Goal: Task Accomplishment & Management: Use online tool/utility

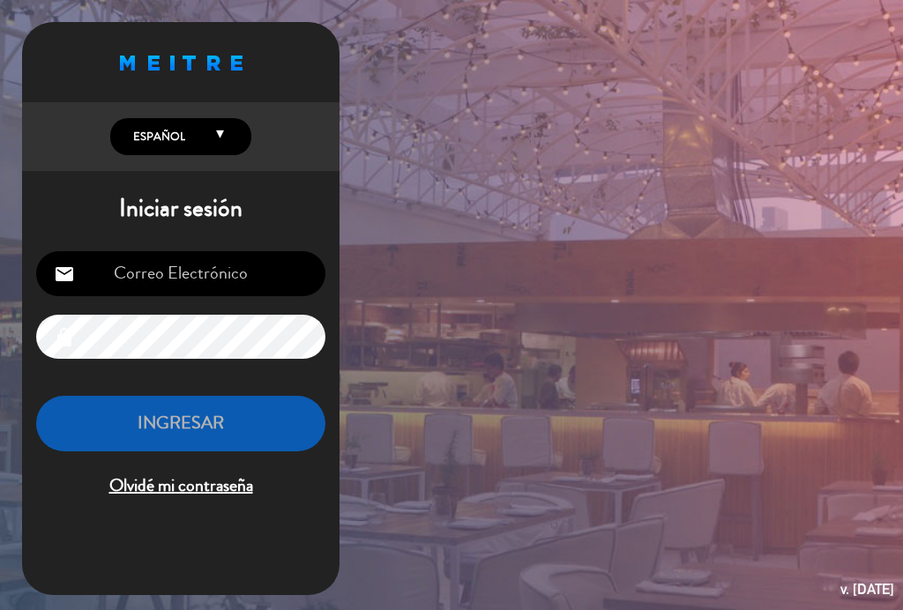
click at [251, 274] on input "email" at bounding box center [180, 273] width 289 height 45
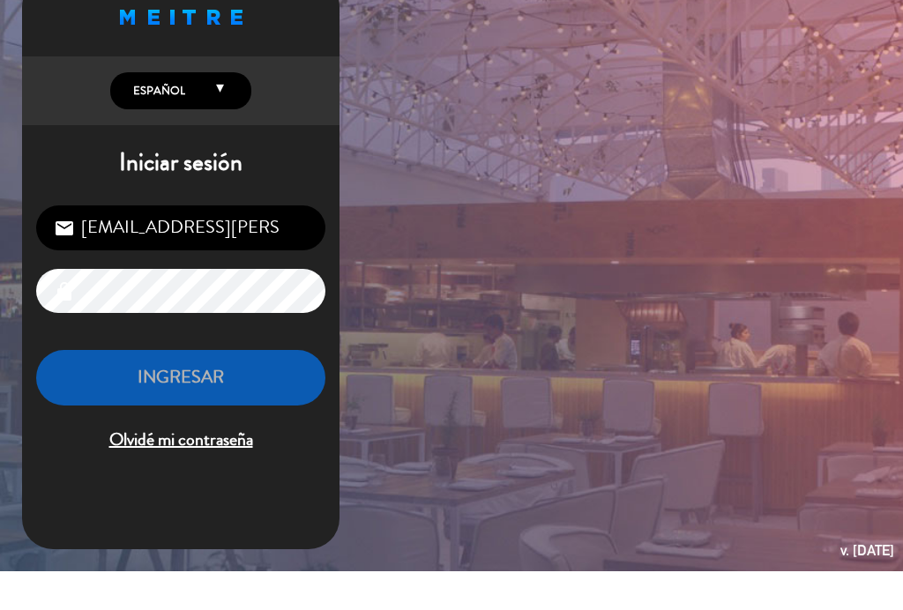
scroll to position [7, 0]
type input "[EMAIL_ADDRESS][PERSON_NAME][DOMAIN_NAME]"
click at [623, 153] on div "Proudly born in [GEOGRAPHIC_DATA]. Made with love in [US_STATE] English Español…" at bounding box center [451, 305] width 903 height 610
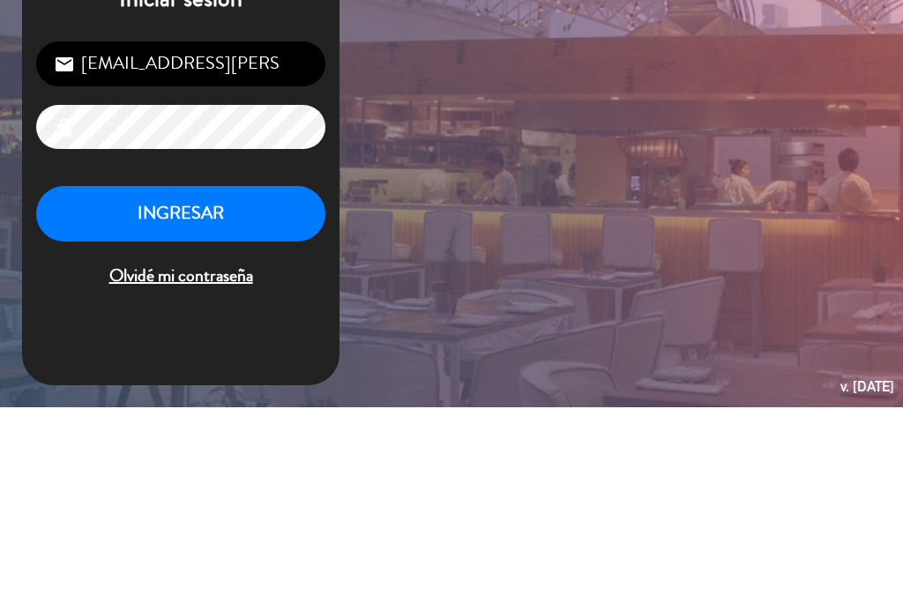
click at [266, 389] on button "INGRESAR" at bounding box center [180, 417] width 289 height 56
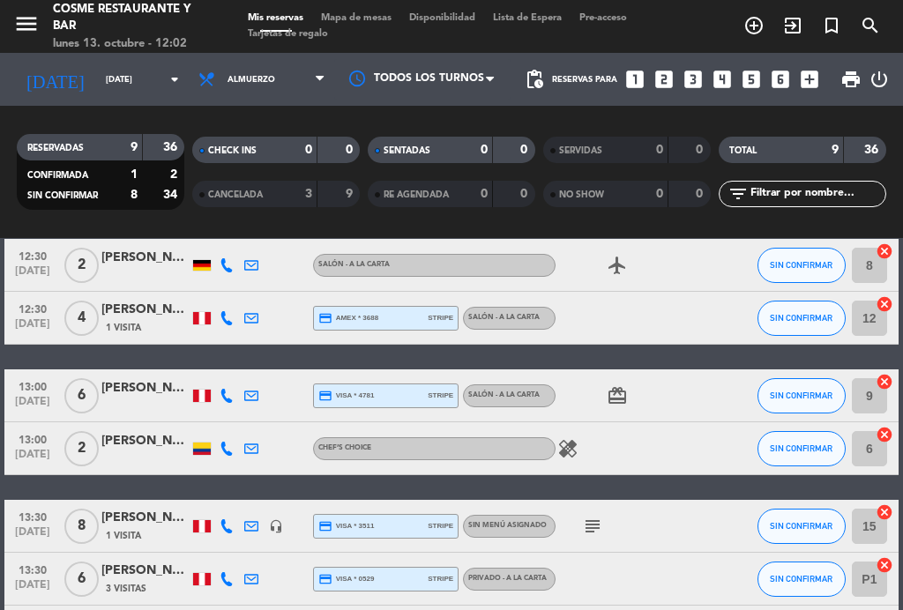
scroll to position [81, 0]
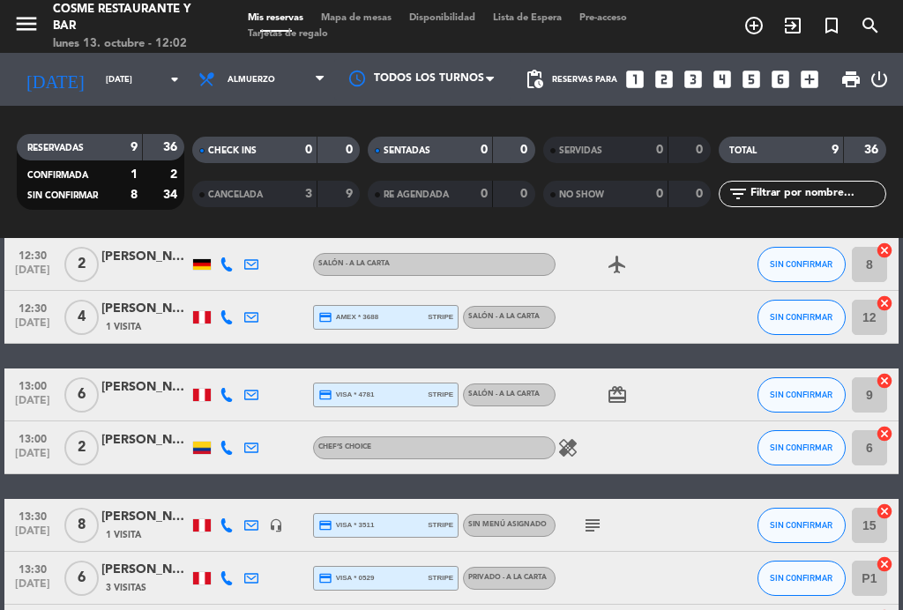
click at [561, 455] on icon "healing" at bounding box center [567, 447] width 21 height 21
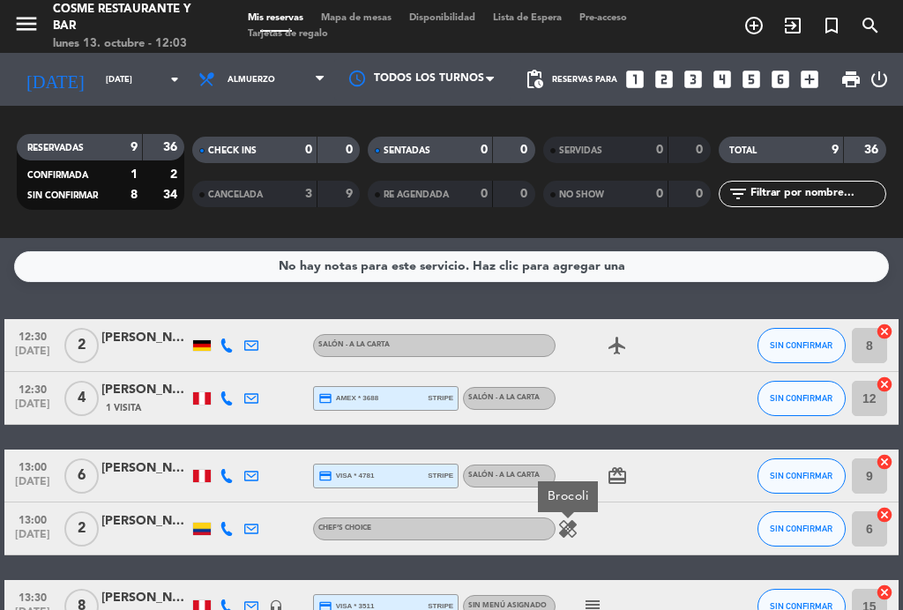
scroll to position [0, 0]
click at [292, 93] on span "Almuerzo" at bounding box center [262, 79] width 145 height 39
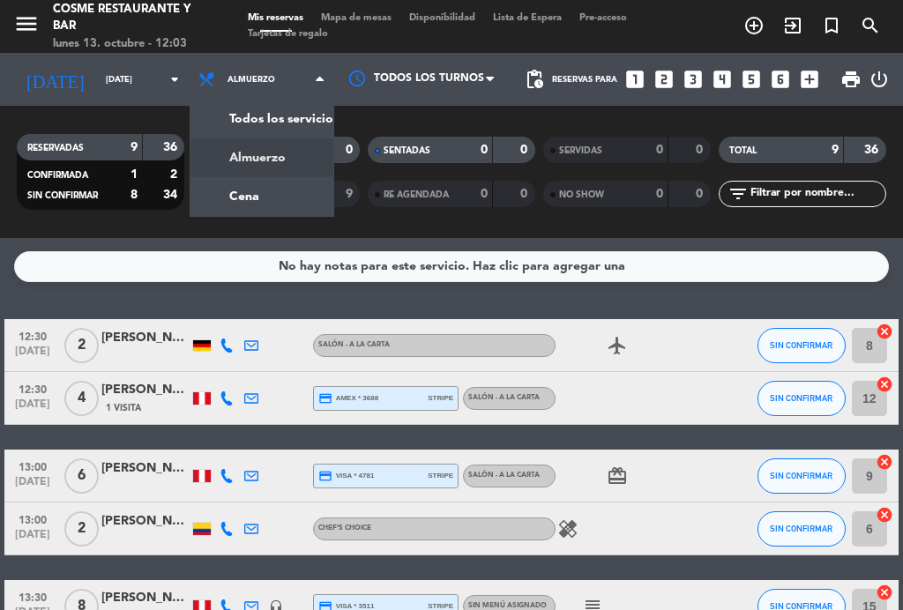
click at [283, 195] on div "menu [PERSON_NAME] Restaurante y Bar [DATE] 13. octubre - 12:03 Mis reservas Ma…" at bounding box center [451, 119] width 903 height 238
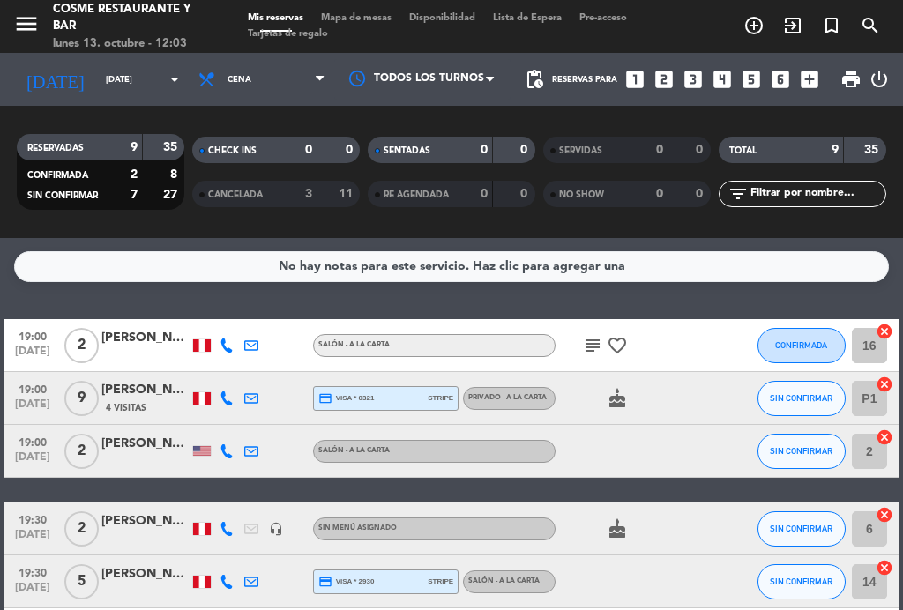
click at [577, 338] on div "subject favorite_border" at bounding box center [629, 345] width 148 height 52
click at [266, 92] on span "Cena" at bounding box center [262, 79] width 145 height 39
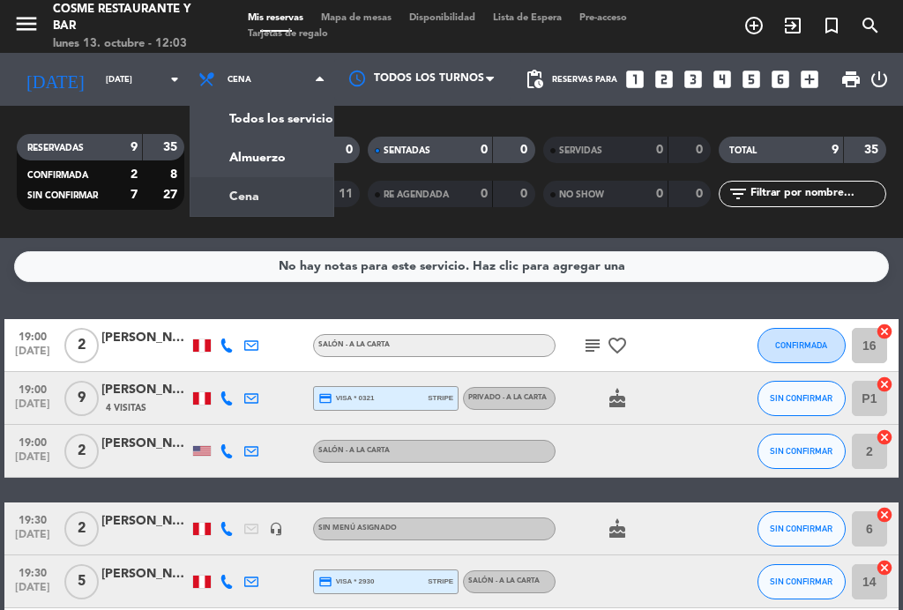
click at [274, 159] on div "menu [PERSON_NAME] Restaurante y Bar [DATE] 13. octubre - 12:03 Mis reservas Ma…" at bounding box center [451, 119] width 903 height 238
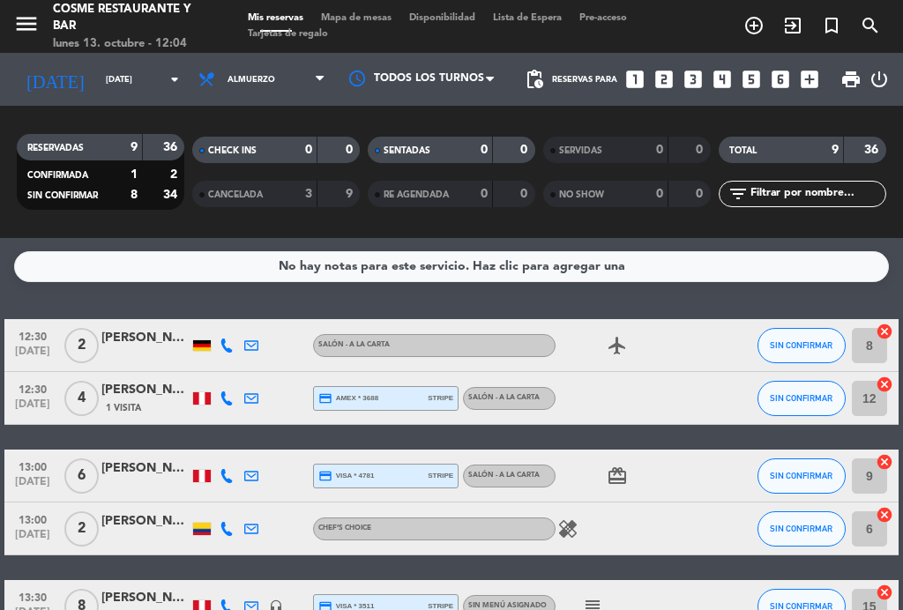
click at [387, 23] on span "Mapa de mesas" at bounding box center [356, 18] width 88 height 10
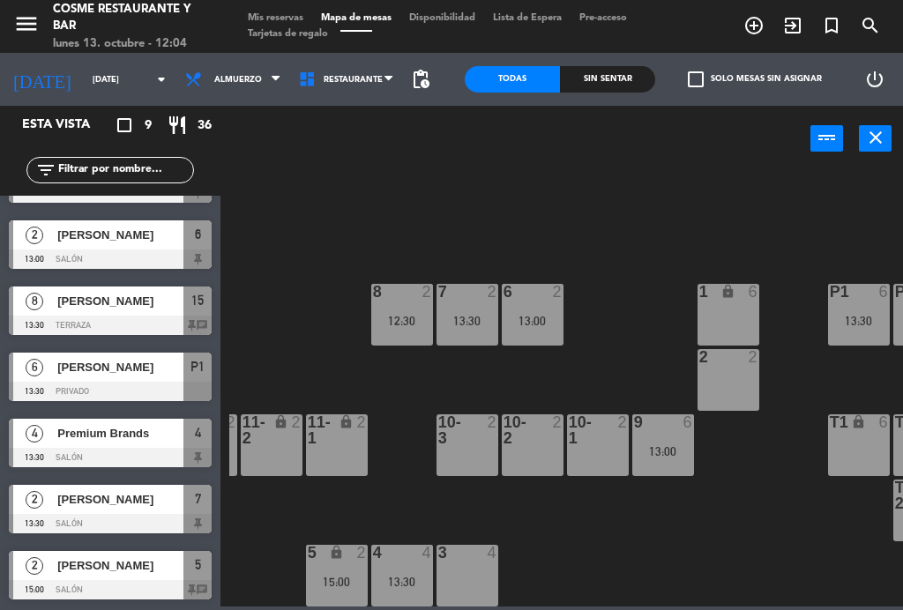
scroll to position [182, 0]
click at [553, 325] on div "13:00" at bounding box center [533, 321] width 62 height 12
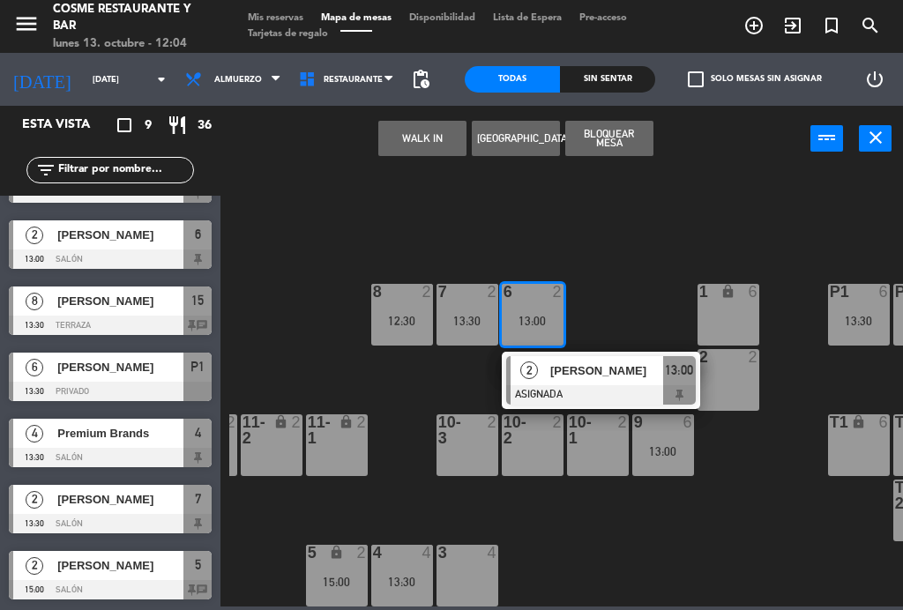
click at [451, 343] on div "7 2 13:30" at bounding box center [467, 315] width 62 height 62
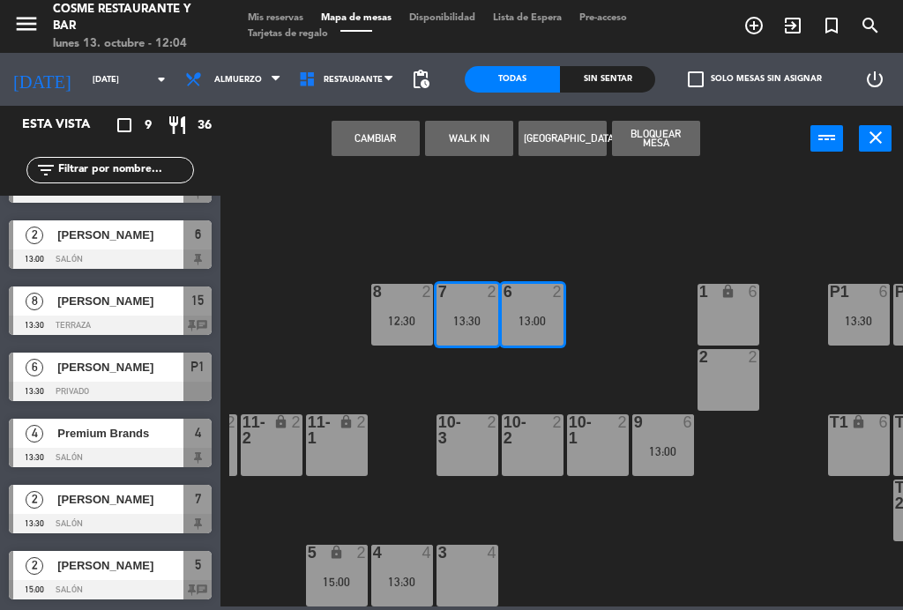
click at [384, 148] on button "Cambiar" at bounding box center [375, 138] width 88 height 35
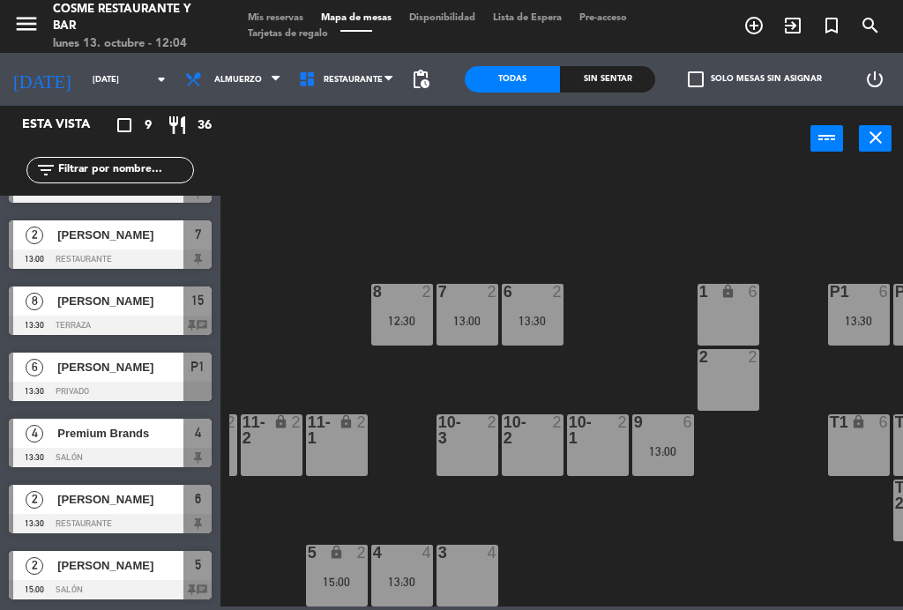
click at [479, 330] on div "7 2 13:00" at bounding box center [467, 315] width 62 height 62
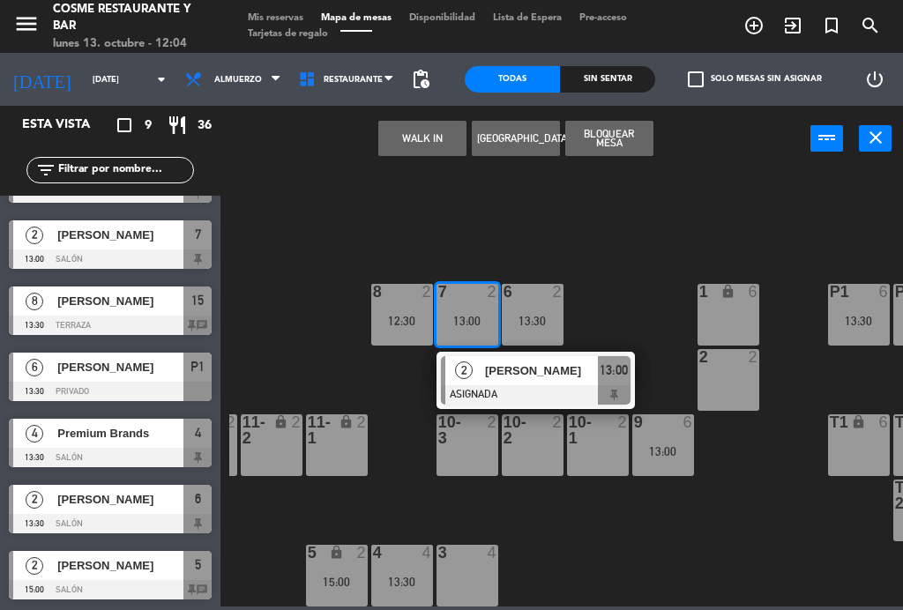
click at [598, 392] on div at bounding box center [536, 394] width 190 height 19
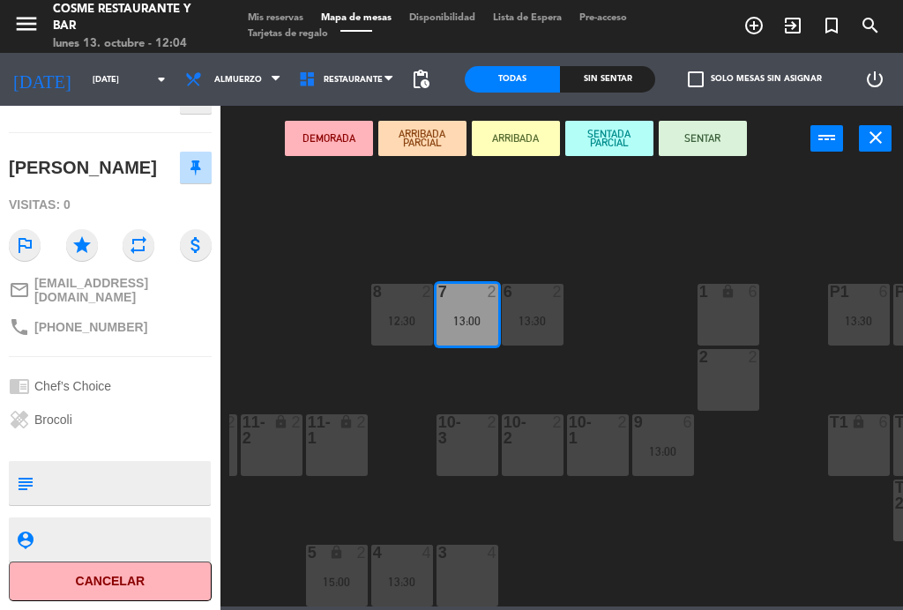
scroll to position [160, 0]
